Goal: Navigation & Orientation: Find specific page/section

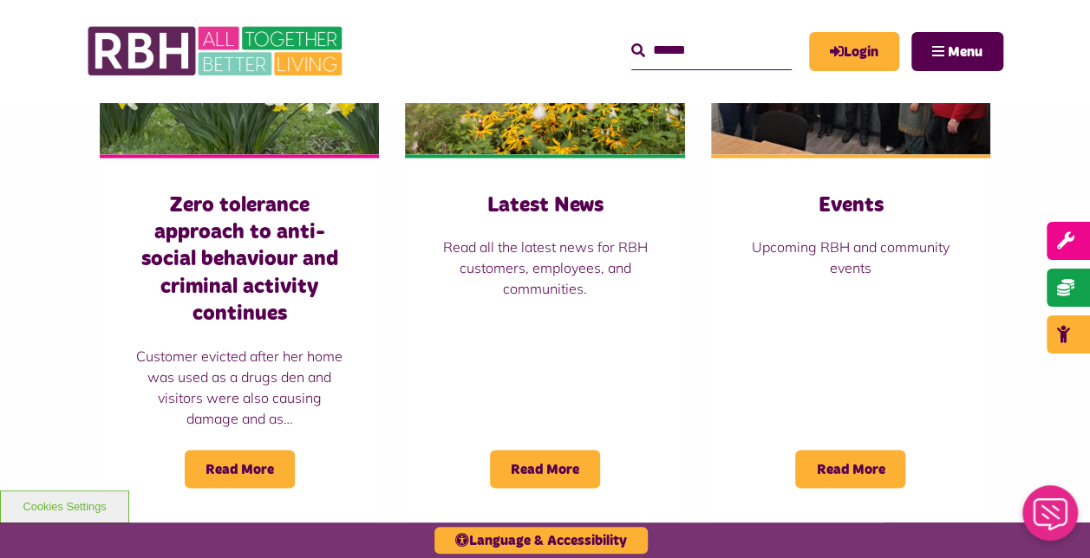
scroll to position [1300, 0]
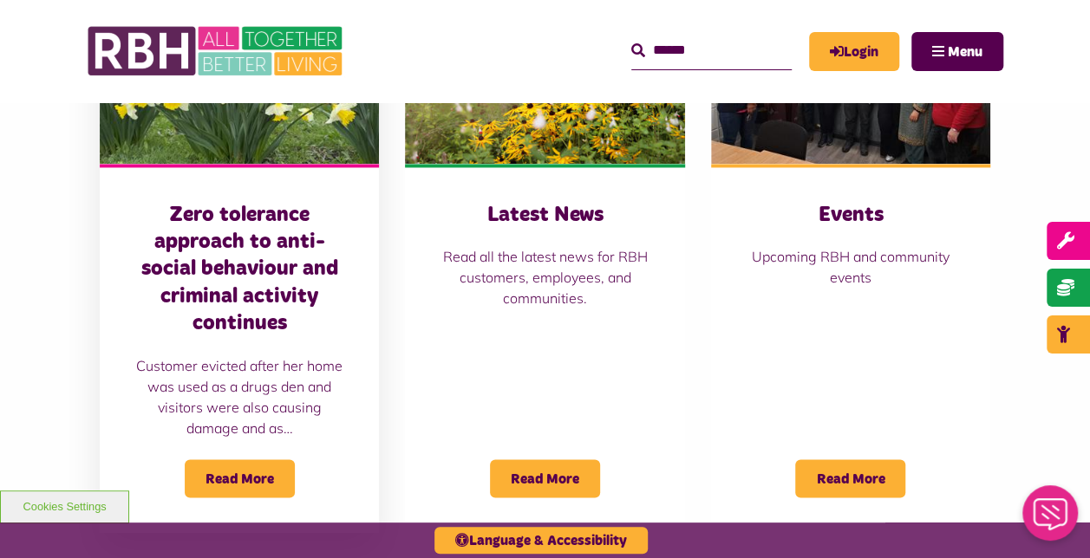
click at [211, 202] on h3 "Zero tolerance approach to anti-social behaviour and criminal activity continues" at bounding box center [239, 269] width 210 height 135
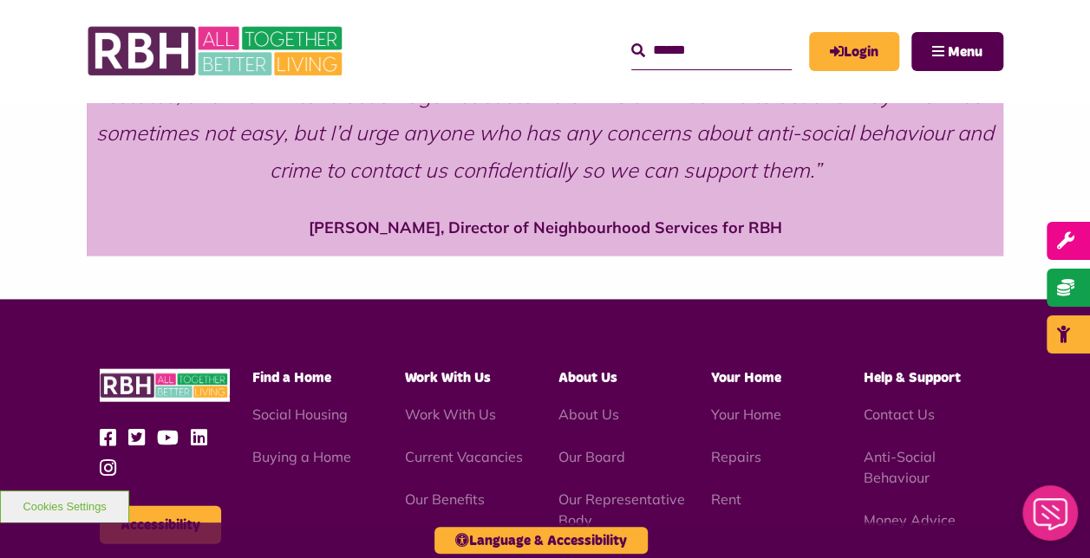
scroll to position [1820, 0]
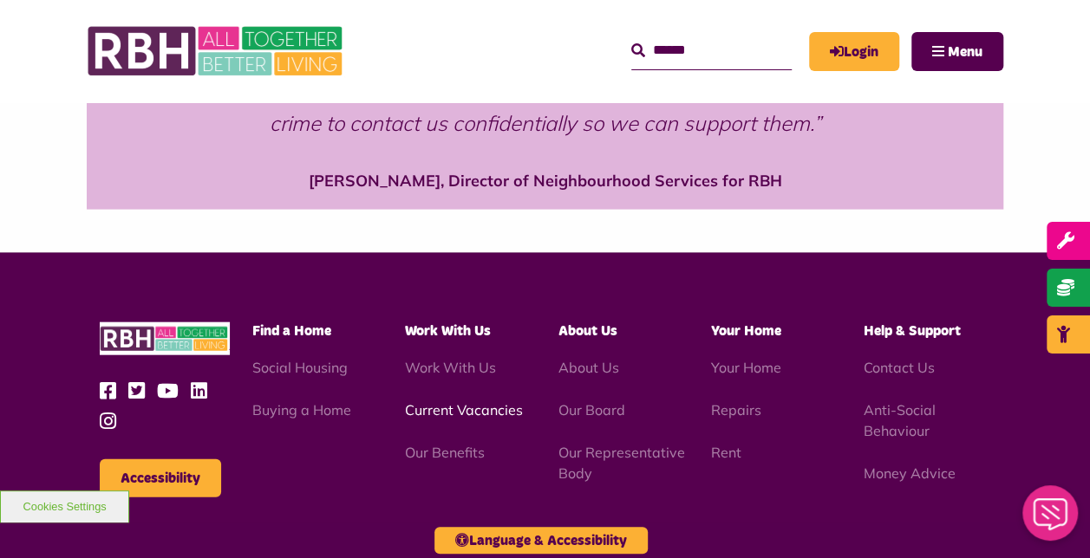
click at [426, 401] on link "Current Vacancies" at bounding box center [464, 409] width 118 height 17
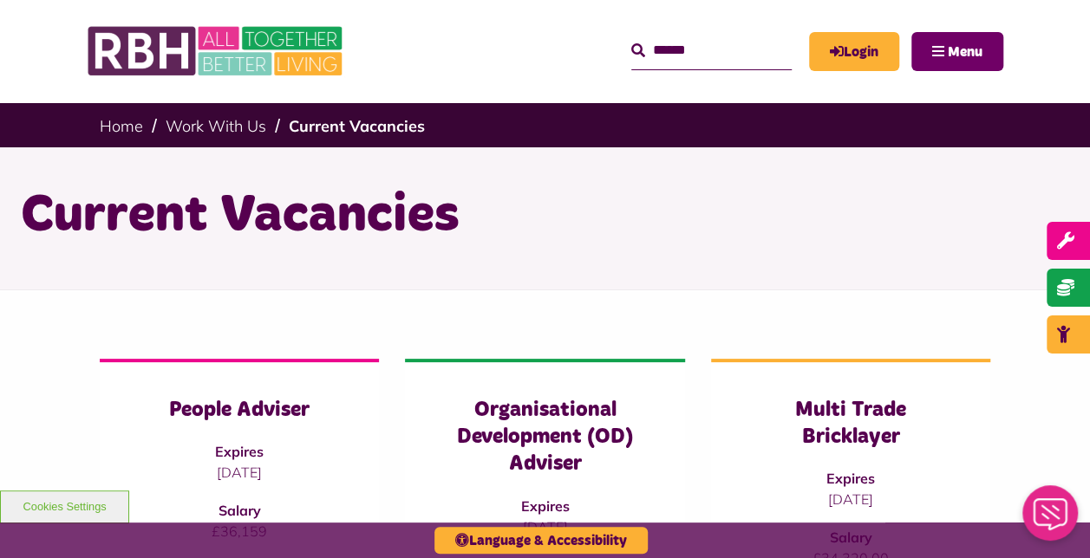
click at [940, 37] on button "Menu" at bounding box center [957, 51] width 92 height 39
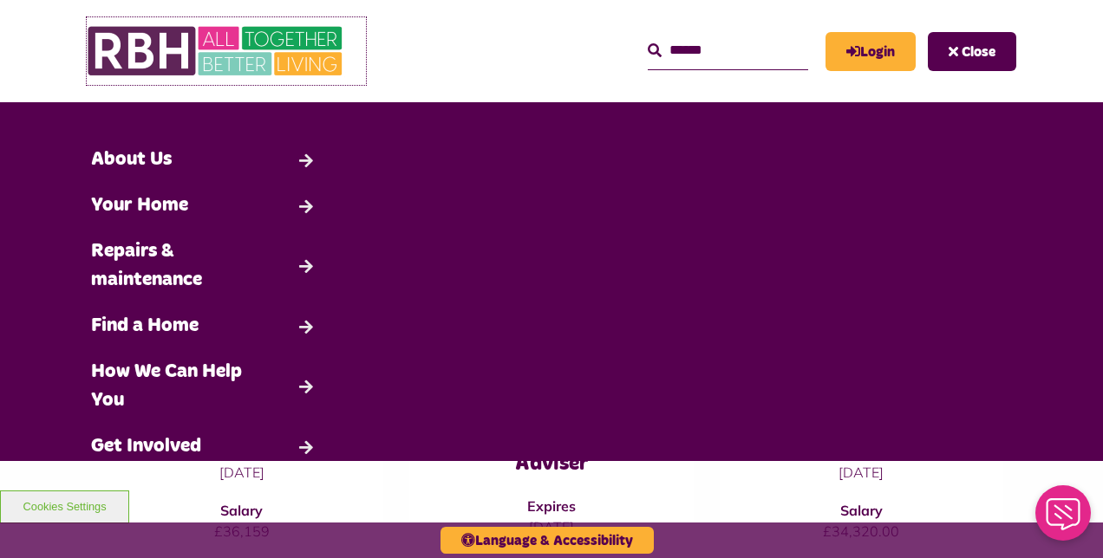
click at [259, 31] on img at bounding box center [217, 51] width 260 height 68
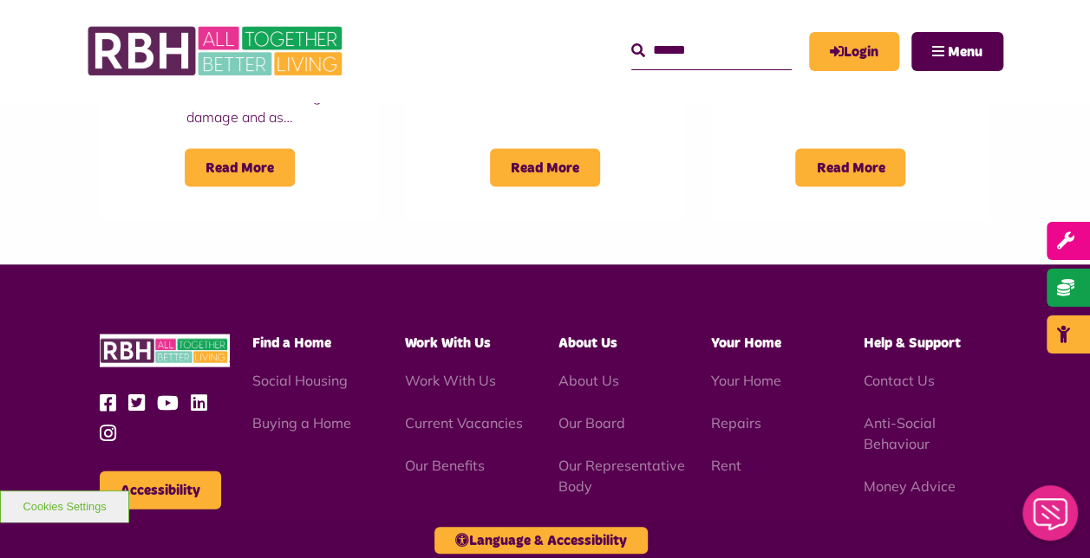
scroll to position [1647, 0]
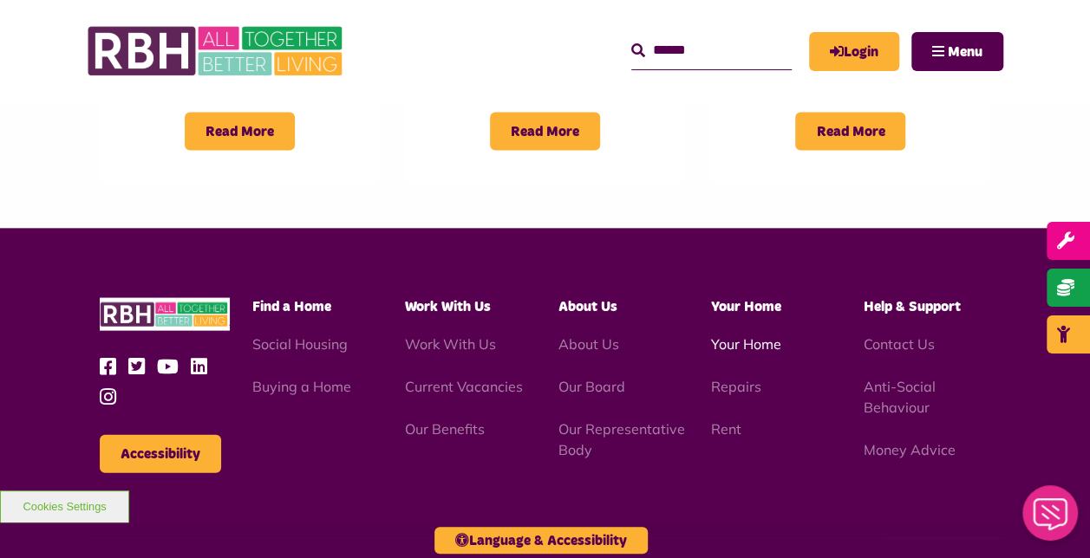
click at [732, 335] on link "Your Home" at bounding box center [746, 343] width 70 height 17
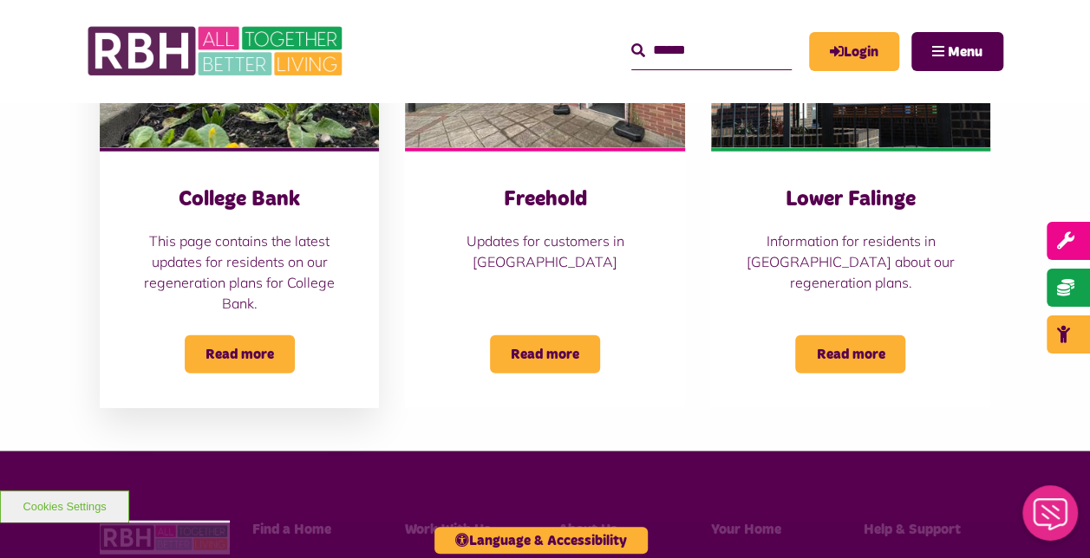
scroll to position [1994, 0]
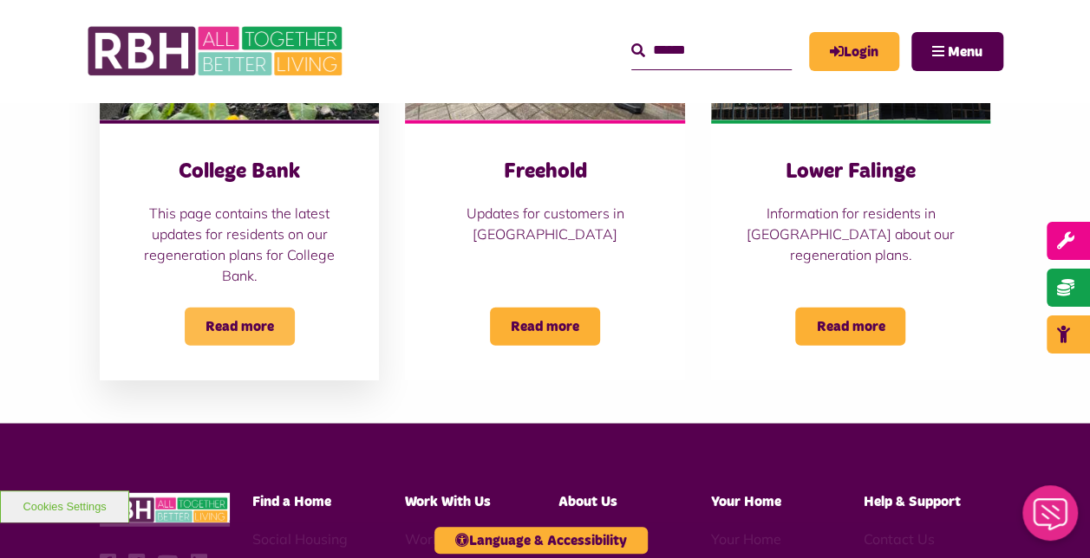
click at [225, 319] on span "Read more" at bounding box center [240, 327] width 110 height 38
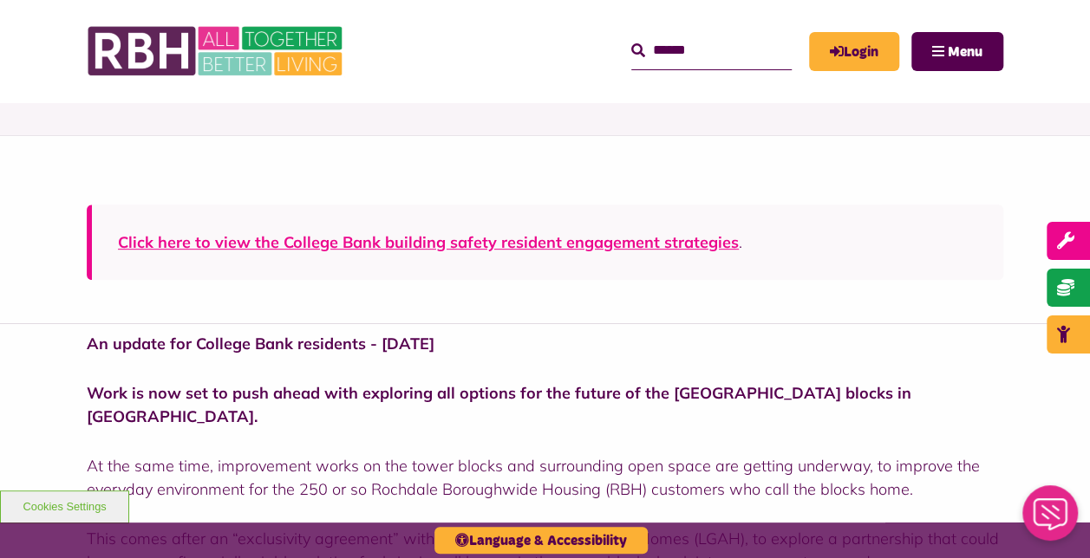
scroll to position [173, 0]
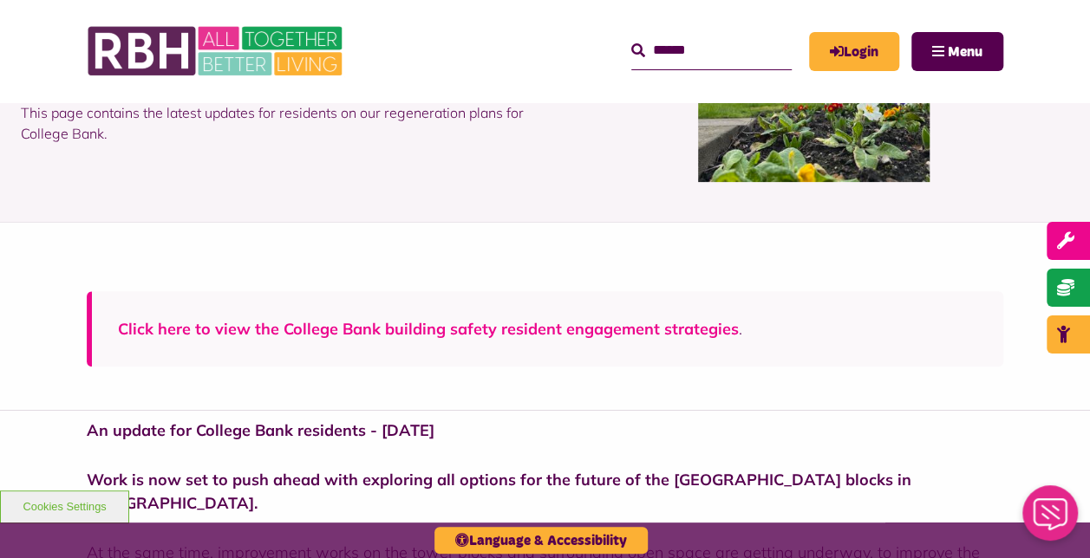
click at [336, 322] on link "Click here to view the College Bank building safety resident engagement strateg…" at bounding box center [428, 329] width 621 height 20
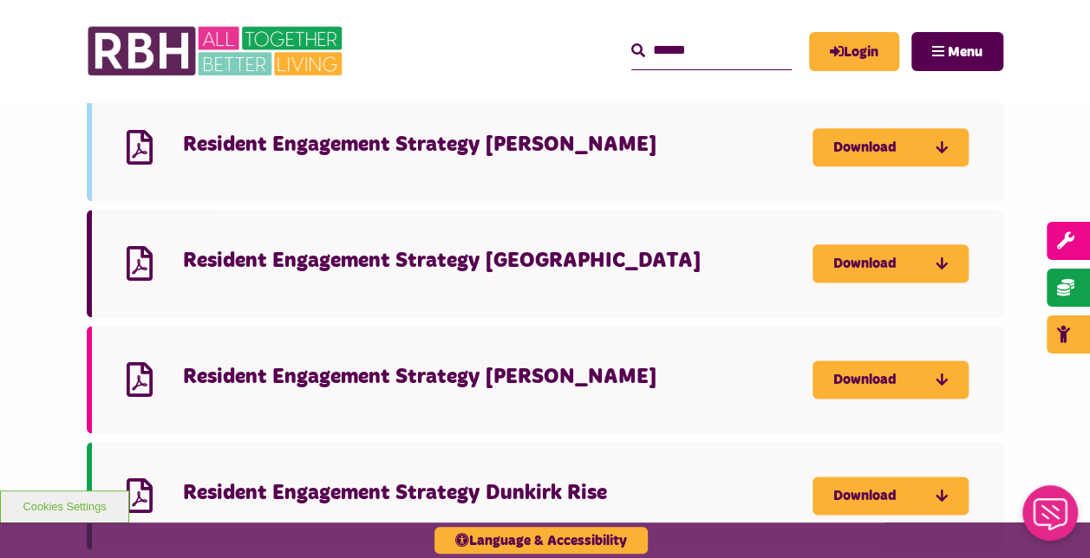
scroll to position [954, 0]
